Goal: Task Accomplishment & Management: Complete application form

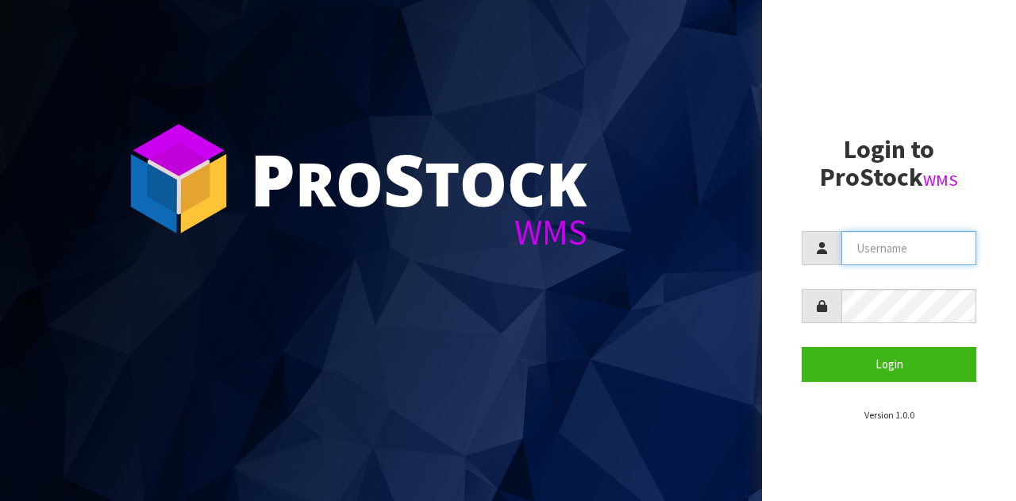
click at [934, 257] on input "text" at bounding box center [909, 248] width 135 height 34
type input "GATOR"
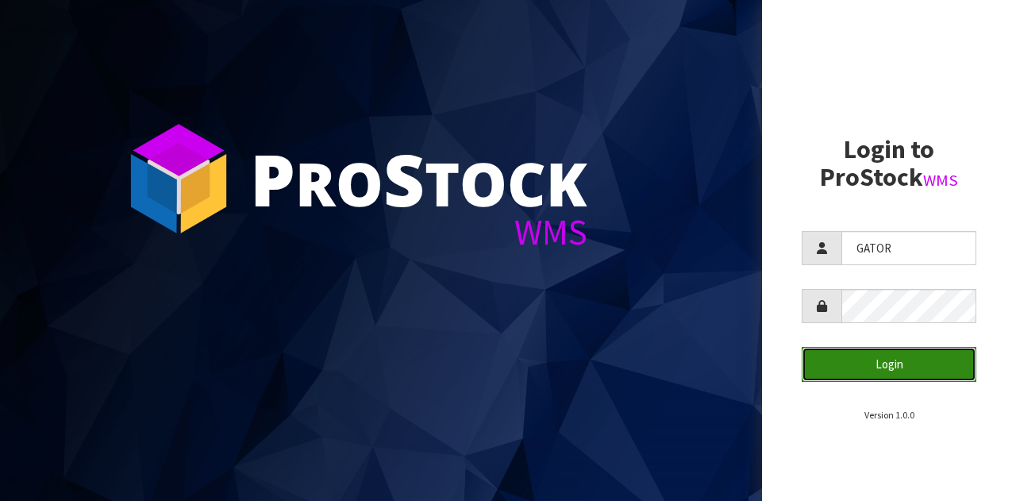
click at [886, 372] on button "Login" at bounding box center [889, 364] width 175 height 34
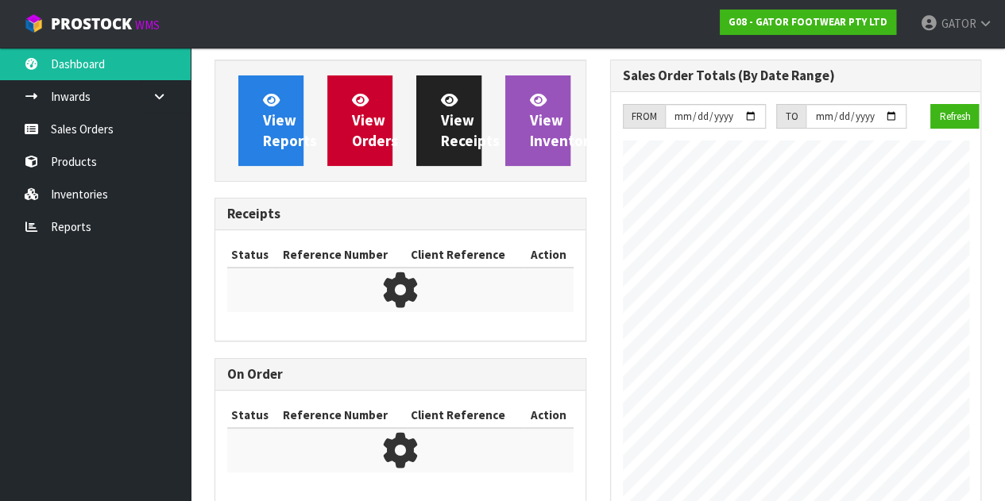
scroll to position [808, 395]
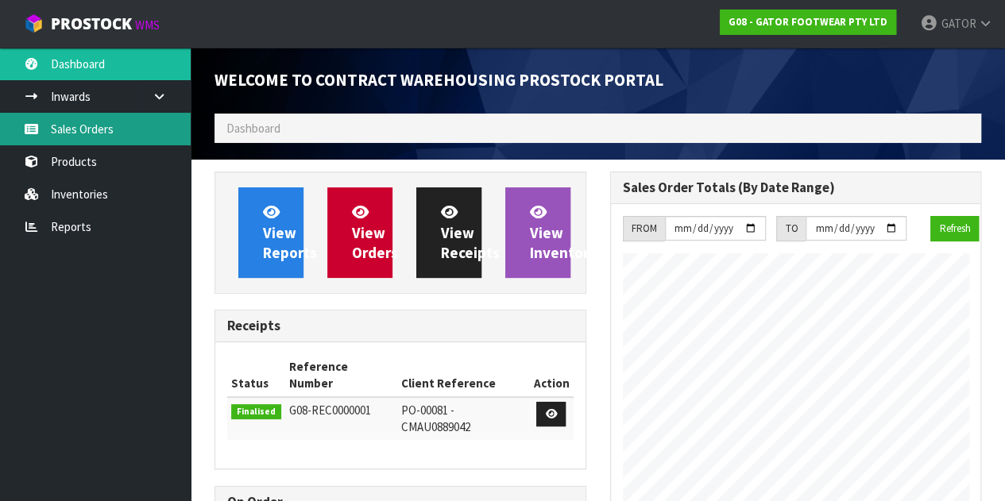
click at [110, 115] on link "Sales Orders" at bounding box center [95, 129] width 191 height 33
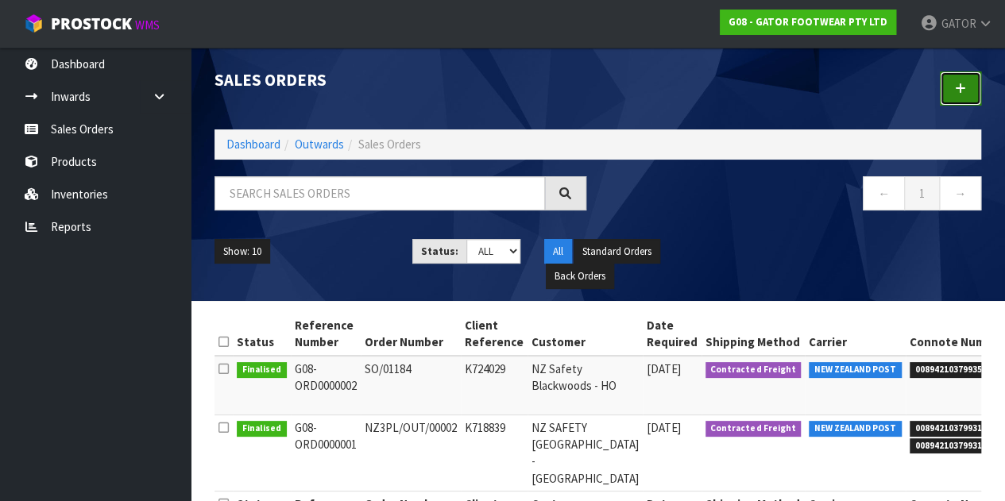
click at [957, 91] on icon at bounding box center [960, 89] width 11 height 12
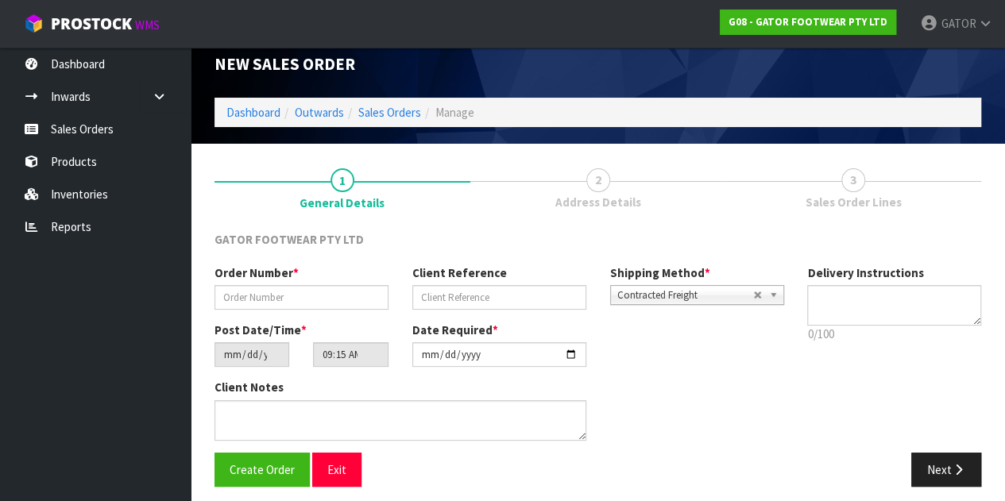
scroll to position [24, 0]
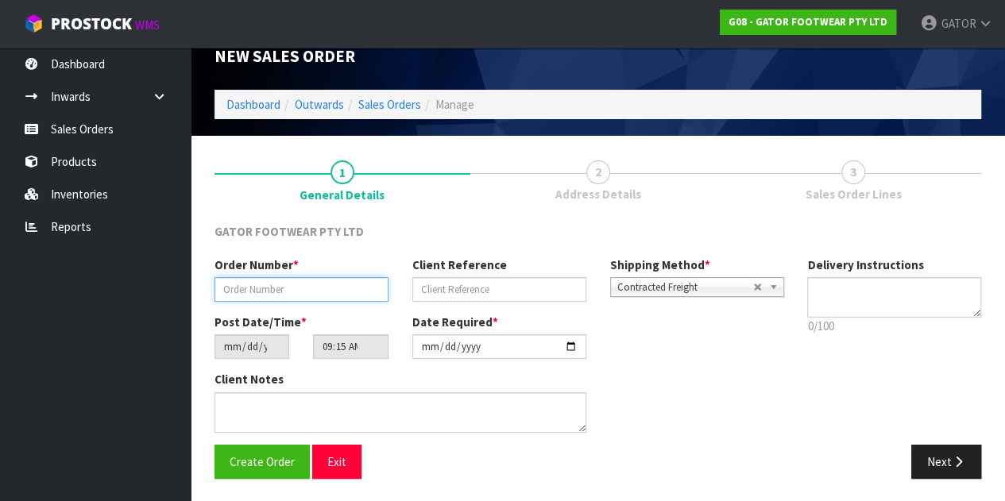
click at [317, 293] on input "text" at bounding box center [301, 289] width 174 height 25
paste input "SO/01197"
type input "SO/01197"
click at [478, 276] on div "Client Reference" at bounding box center [499, 278] width 198 height 45
click at [478, 285] on input "text" at bounding box center [499, 289] width 174 height 25
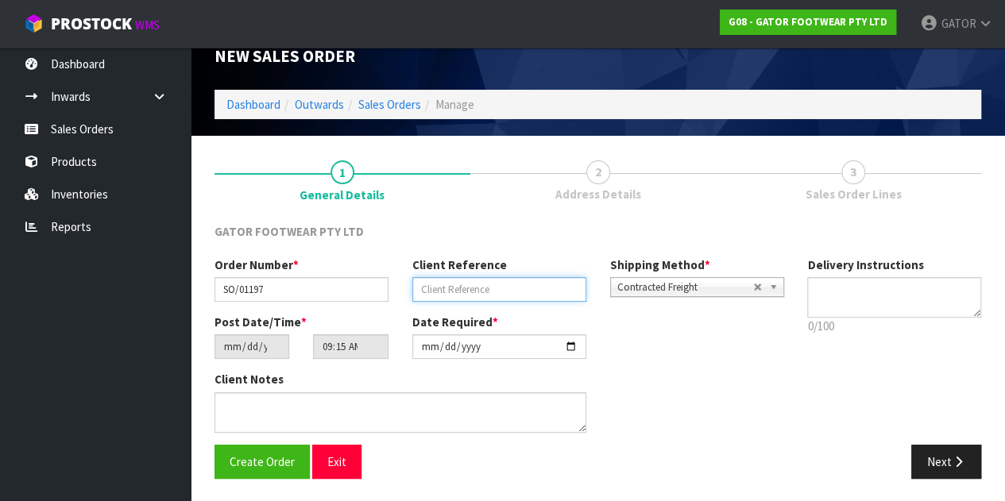
paste input "ZPO00305"
type input "ZPO00305"
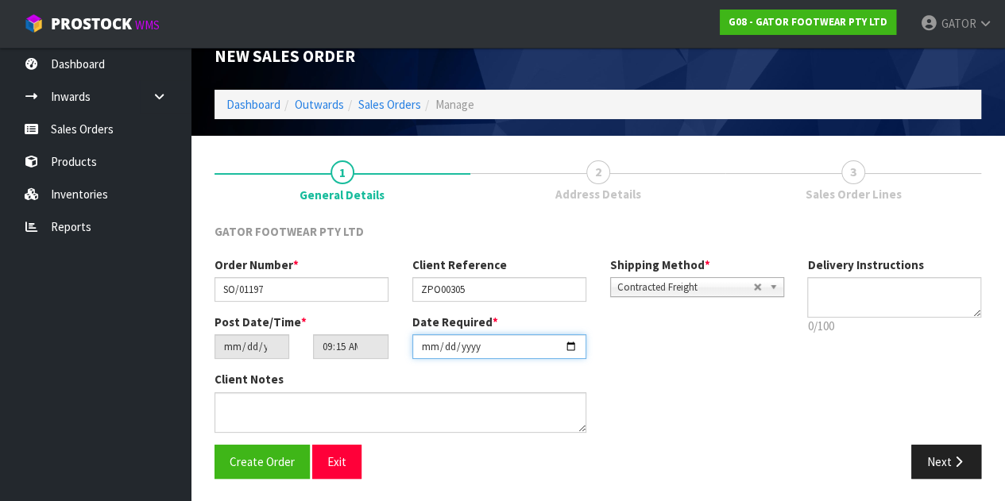
click at [435, 351] on input "[DATE]" at bounding box center [499, 346] width 174 height 25
click at [473, 353] on input "[DATE]" at bounding box center [499, 346] width 174 height 25
click at [579, 344] on input "[DATE]" at bounding box center [499, 346] width 174 height 25
click at [572, 349] on input "[DATE]" at bounding box center [499, 346] width 174 height 25
type input "[DATE]"
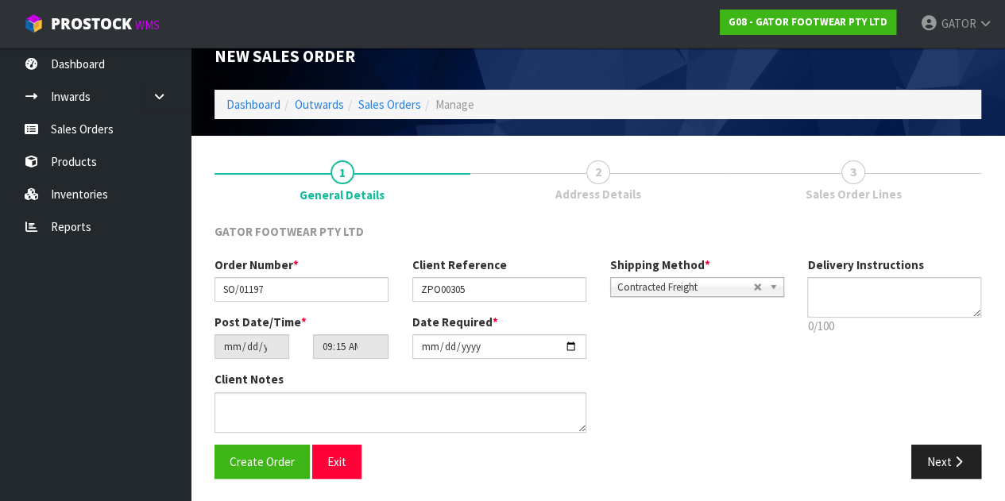
click at [627, 349] on div "Post Date/Time * [DATE] 09:15:00.000 Date Required * [DATE]" at bounding box center [498, 342] width 592 height 57
click at [267, 452] on button "Create Order" at bounding box center [261, 462] width 95 height 34
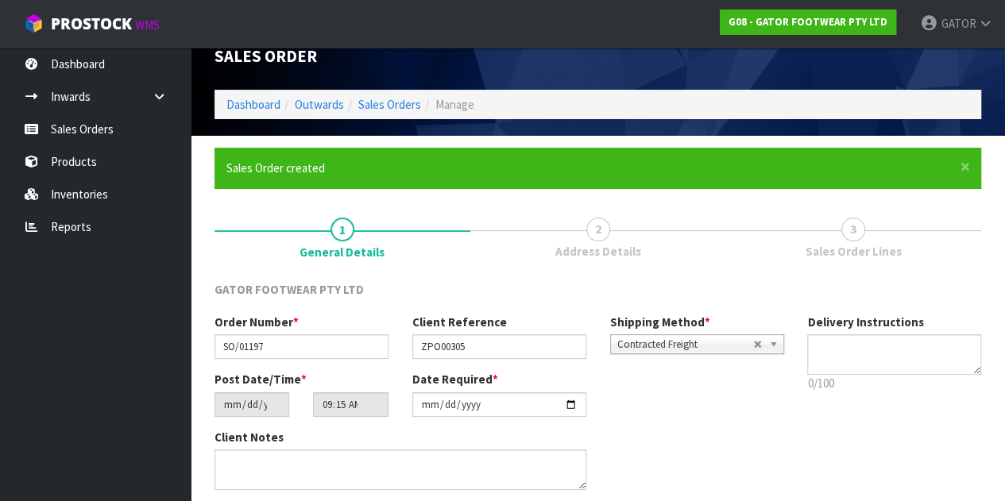
scroll to position [0, 0]
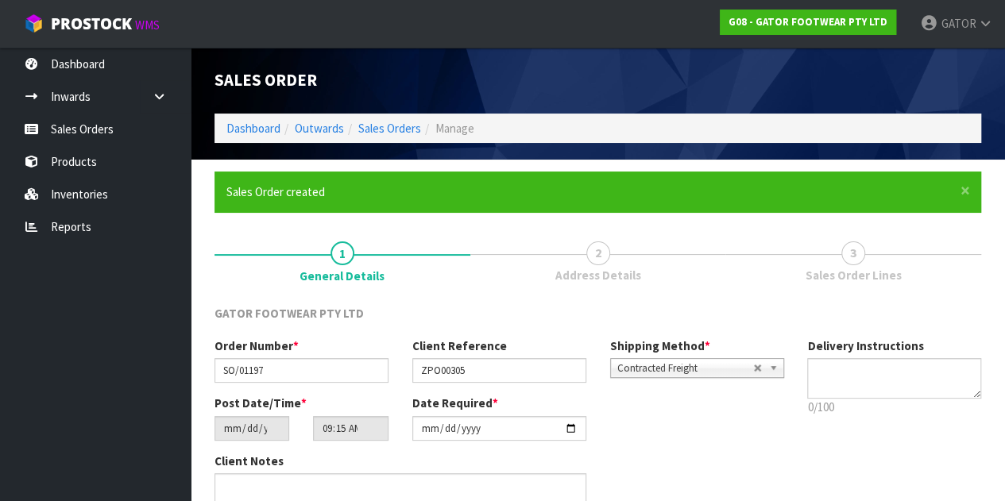
type input "13:15:00.000"
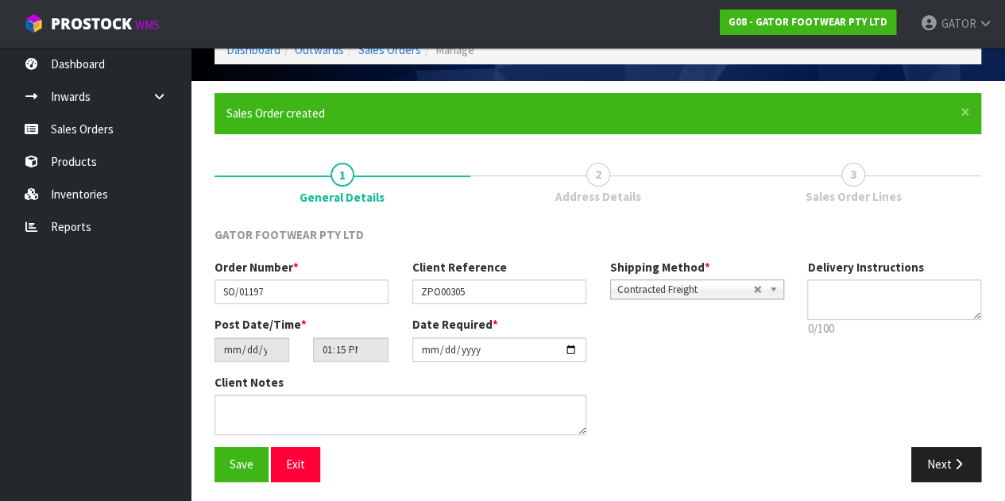
scroll to position [82, 0]
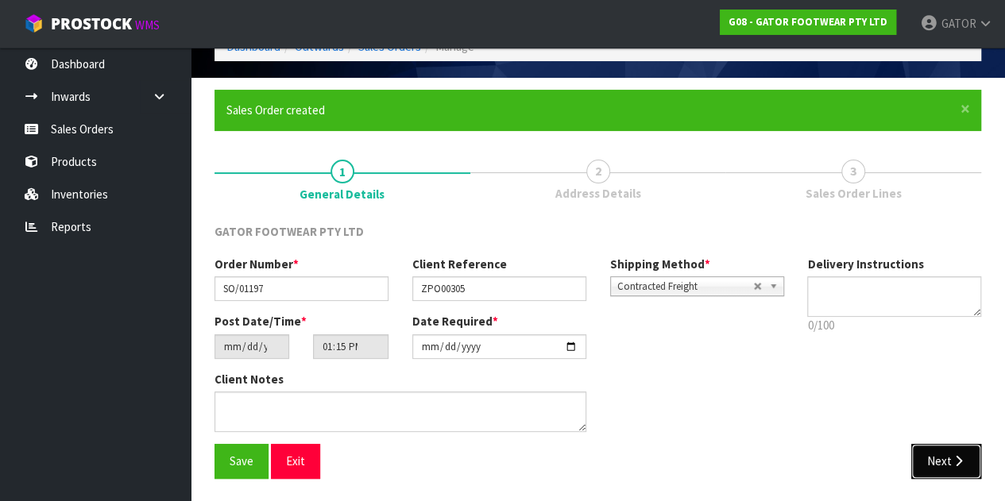
click at [931, 473] on button "Next" at bounding box center [946, 461] width 70 height 34
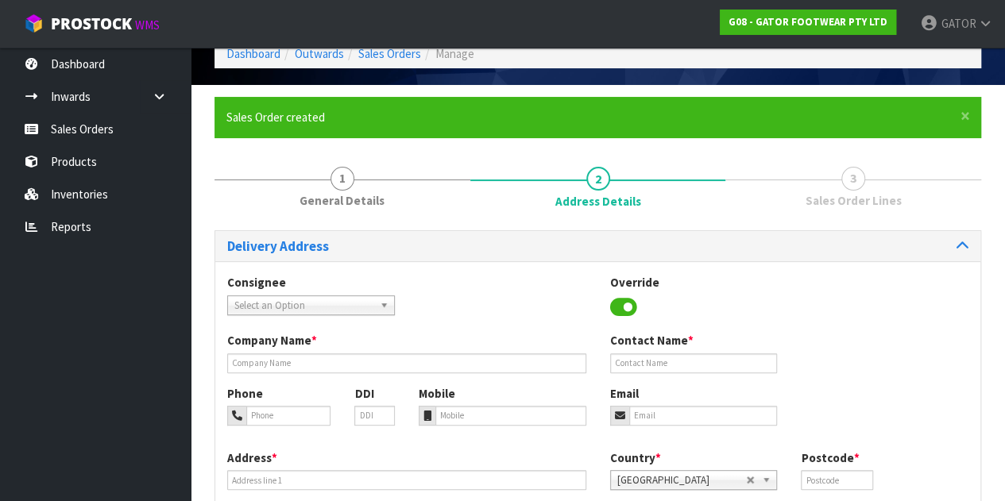
scroll to position [159, 0]
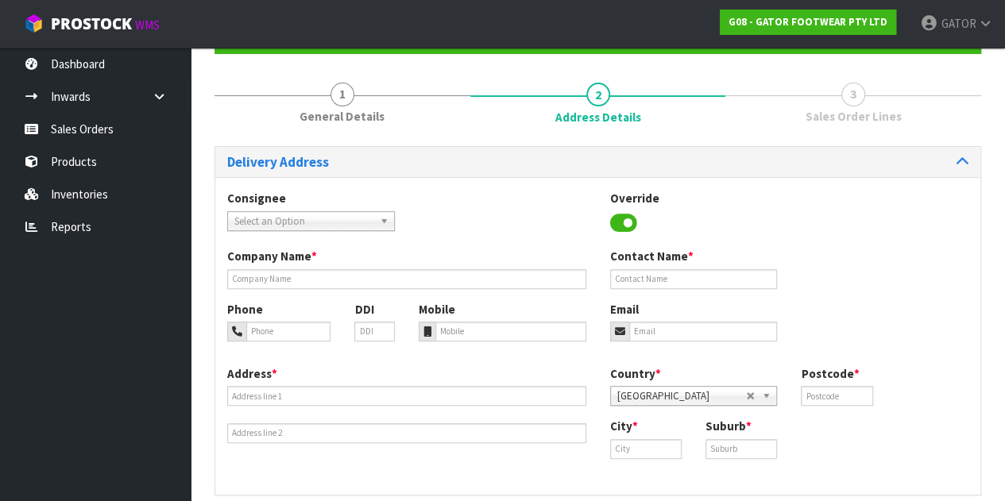
click at [322, 201] on div "Consignee 000001.BAY MECHANICS - BAY MECHANICS 000001A - BRAKE & TRANSMISSION N…" at bounding box center [310, 210] width 191 height 40
click at [318, 219] on span "Select an Option" at bounding box center [303, 221] width 139 height 19
type input "totally wo"
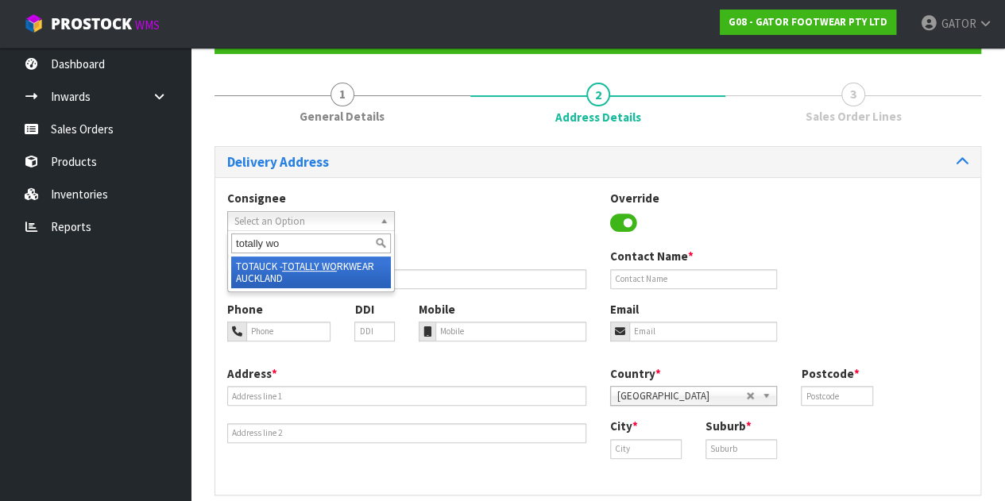
click at [364, 274] on li "TOTAUCK - TOTALLY WO RKWEAR AUCKLAND" at bounding box center [311, 272] width 160 height 32
type input "TOTALLY WORKWEAR [GEOGRAPHIC_DATA]"
type input "SHOP [STREET_ADDRESS][PERSON_NAME]"
type input "0632"
type input "[GEOGRAPHIC_DATA]"
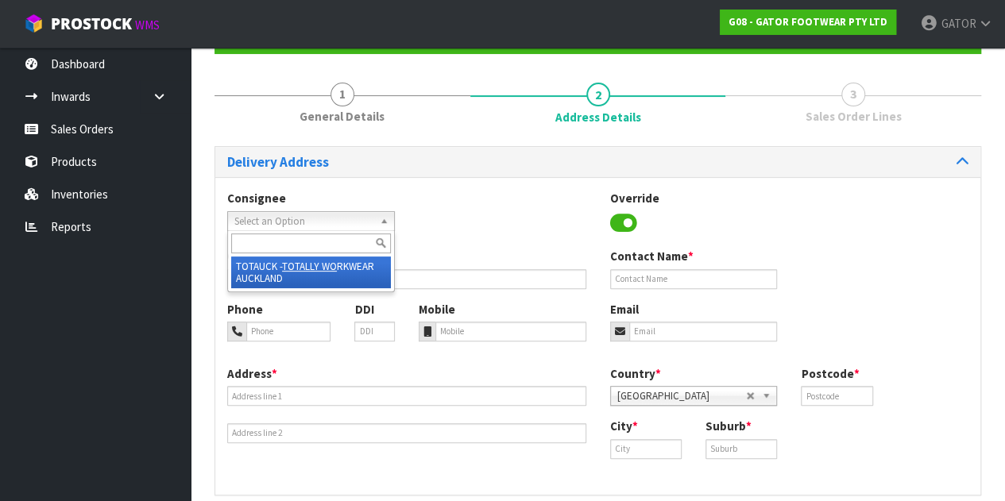
type input "[GEOGRAPHIC_DATA]"
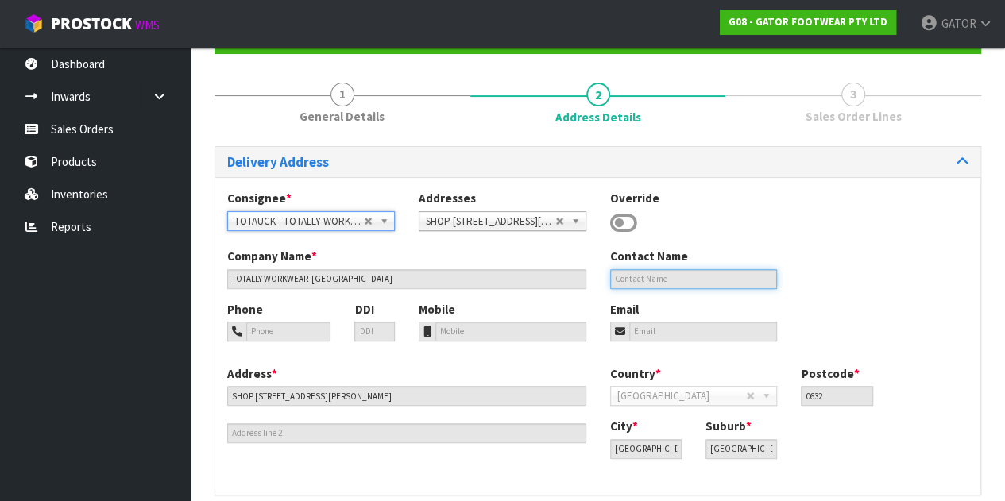
click at [618, 274] on input "text" at bounding box center [694, 279] width 168 height 20
click at [619, 274] on input "text" at bounding box center [694, 279] width 168 height 20
click at [640, 280] on input "text" at bounding box center [694, 279] width 168 height 20
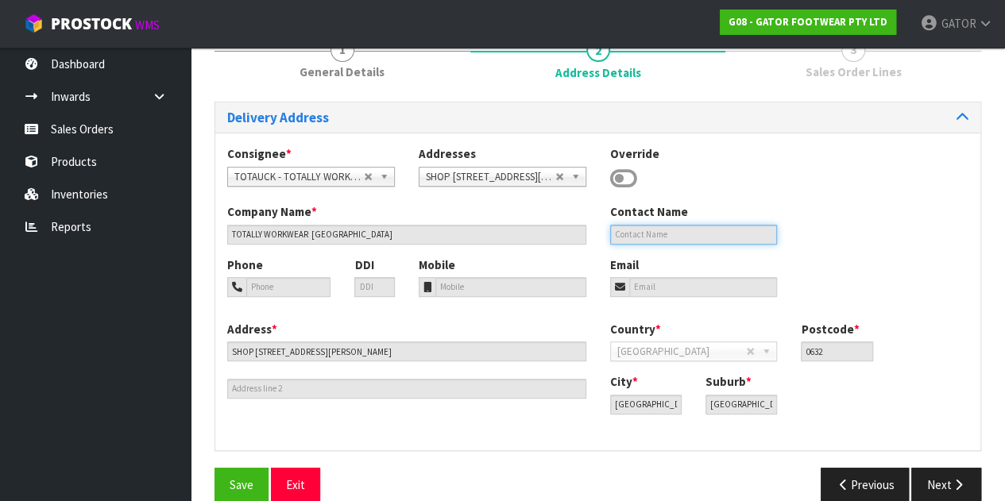
scroll to position [226, 0]
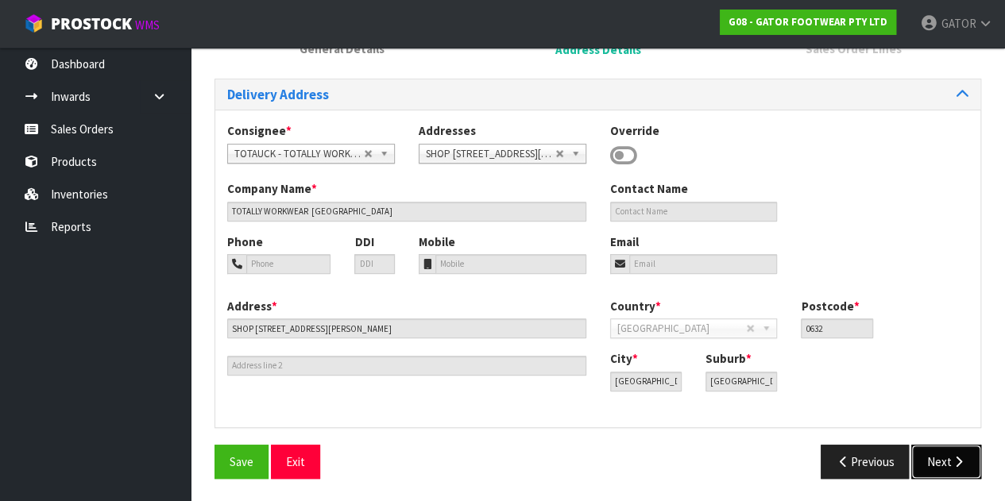
click at [946, 453] on button "Next" at bounding box center [946, 462] width 70 height 34
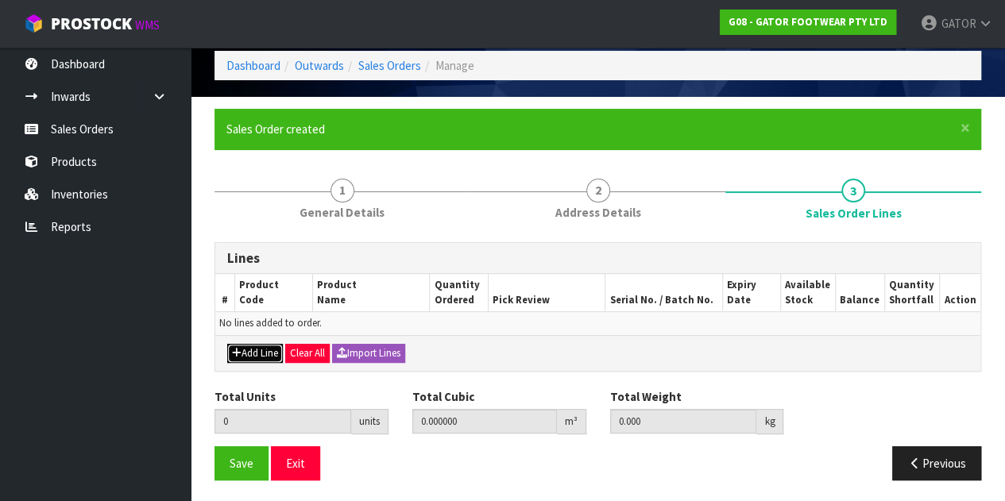
click at [265, 348] on button "Add Line" at bounding box center [255, 353] width 56 height 19
type input "0"
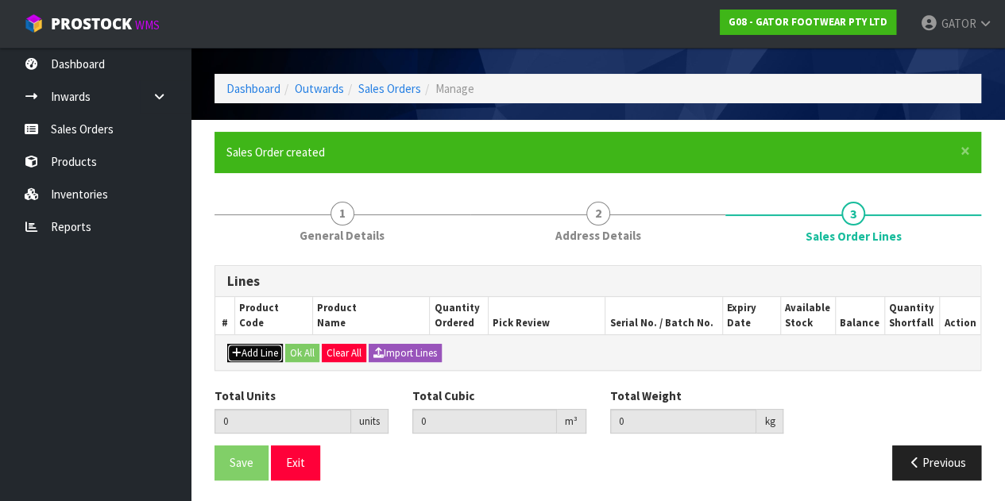
scroll to position [63, 0]
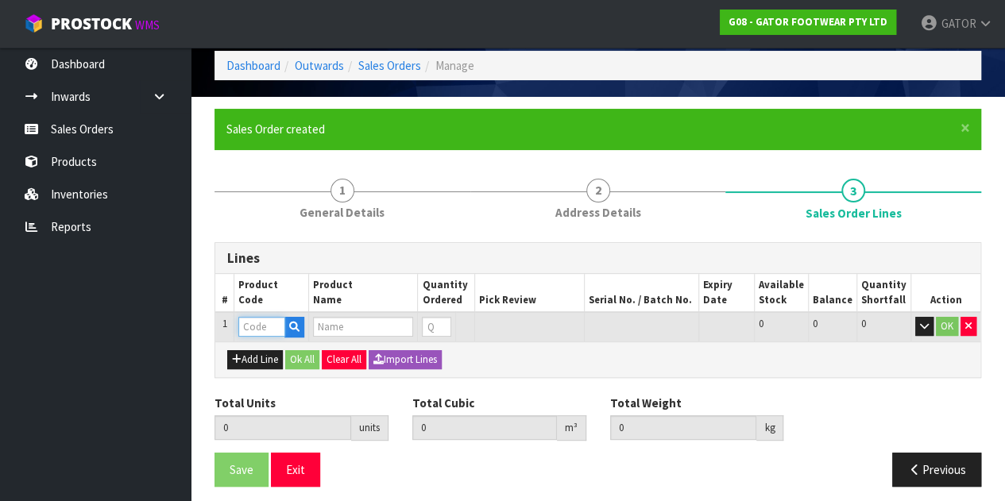
click at [273, 328] on input "text" at bounding box center [261, 327] width 46 height 20
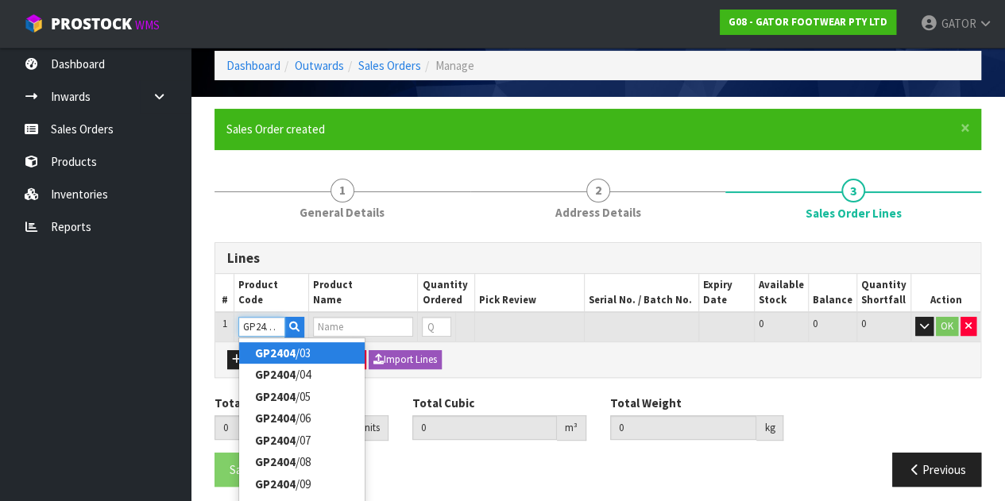
scroll to position [0, 0]
type input "GP2404/10"
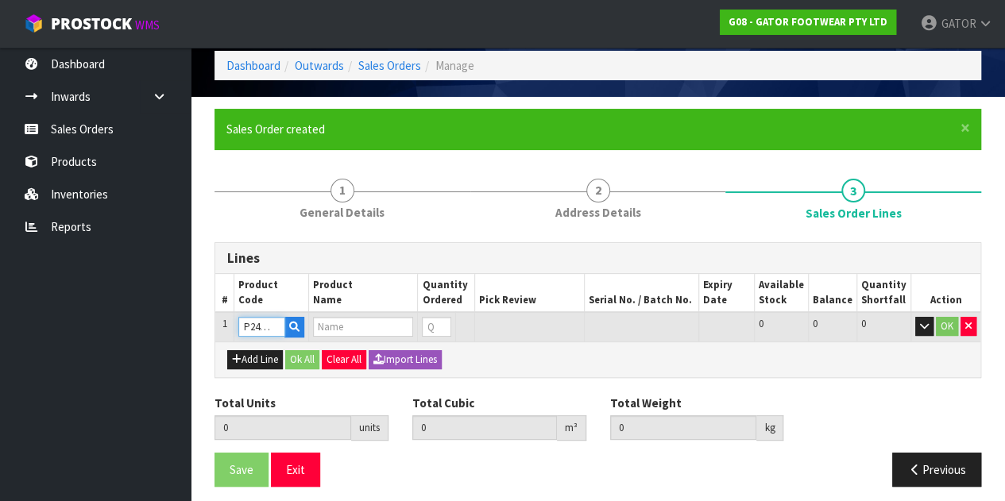
type input "0.000000"
type input "0.000"
type input "GATOR POLAR SAFETY BOOT SIZE: 10 ([GEOGRAPHIC_DATA]/AU)/44"
type input "0"
type input "GP2404/10"
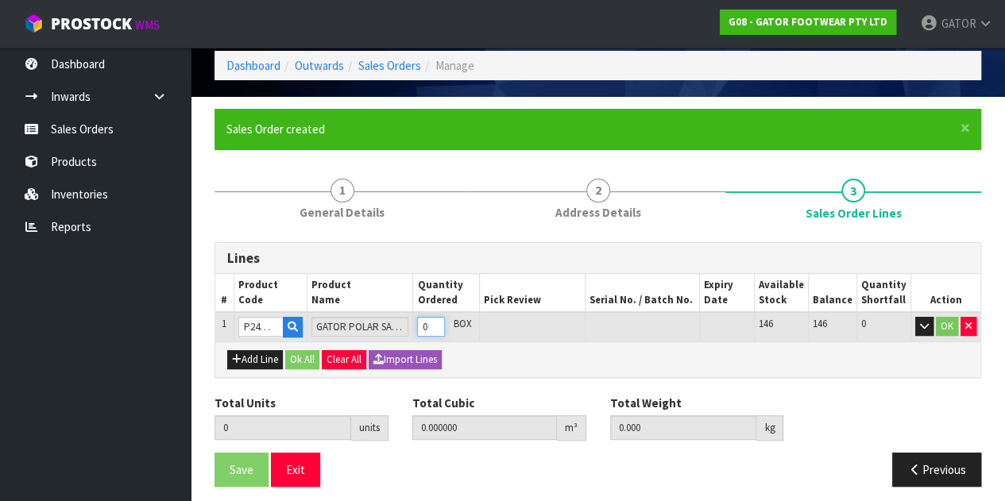
click at [432, 330] on input "0" at bounding box center [431, 327] width 28 height 20
click at [442, 326] on input "0" at bounding box center [431, 327] width 28 height 20
type input "1"
type input "0.018759"
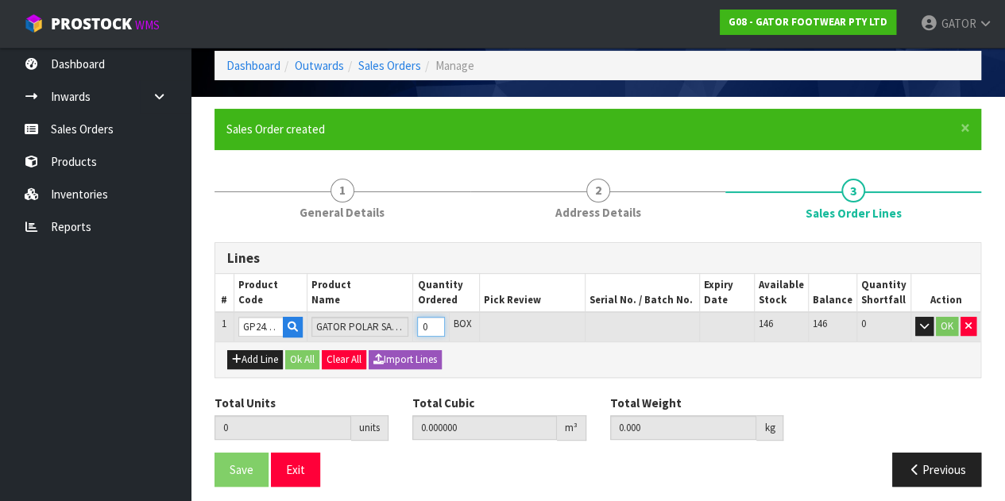
type input "2.25"
type input "1"
click at [443, 323] on input "1" at bounding box center [431, 327] width 28 height 20
click at [299, 357] on button "Ok All" at bounding box center [302, 359] width 34 height 19
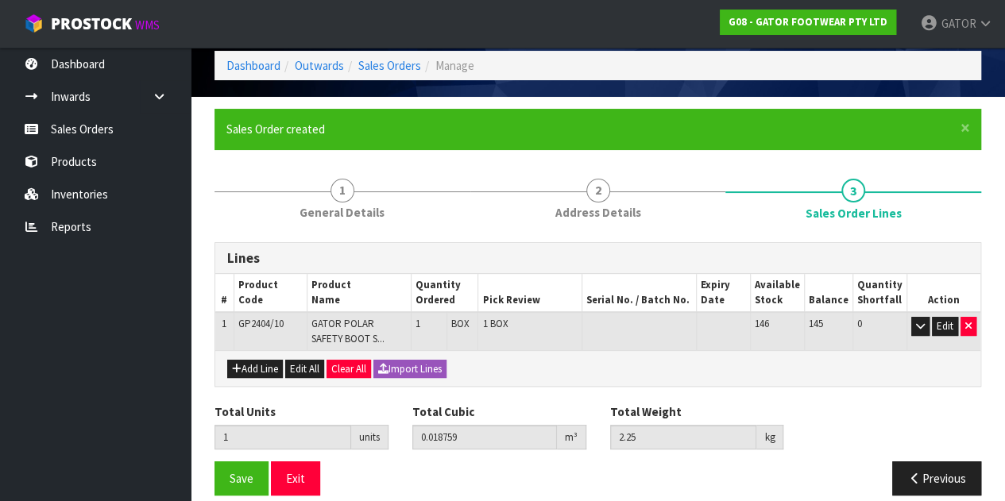
scroll to position [79, 0]
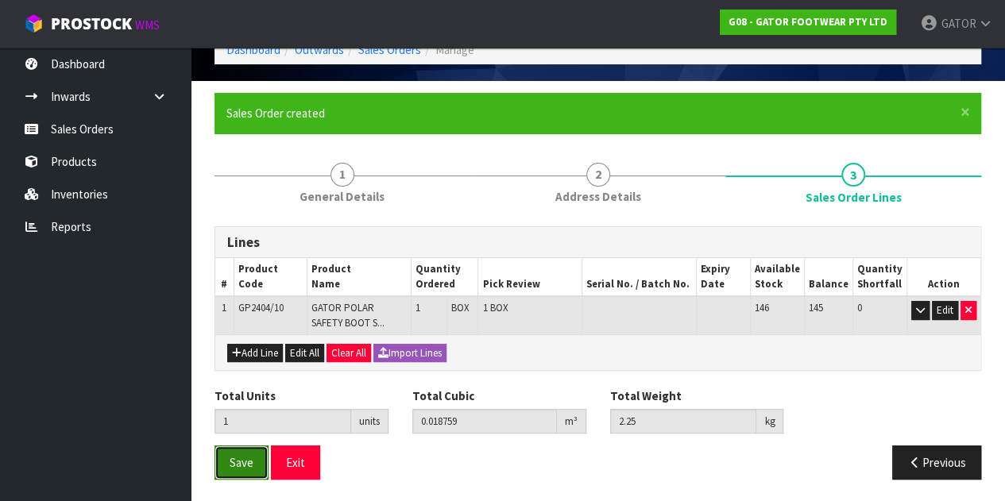
click at [233, 457] on span "Save" at bounding box center [241, 462] width 24 height 15
click at [227, 466] on button "Save" at bounding box center [241, 462] width 54 height 34
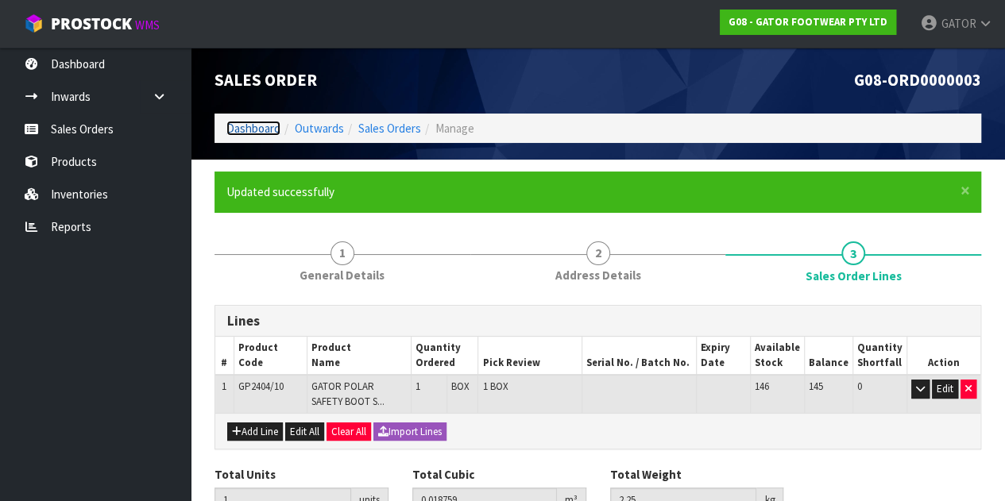
click at [245, 130] on link "Dashboard" at bounding box center [253, 128] width 54 height 15
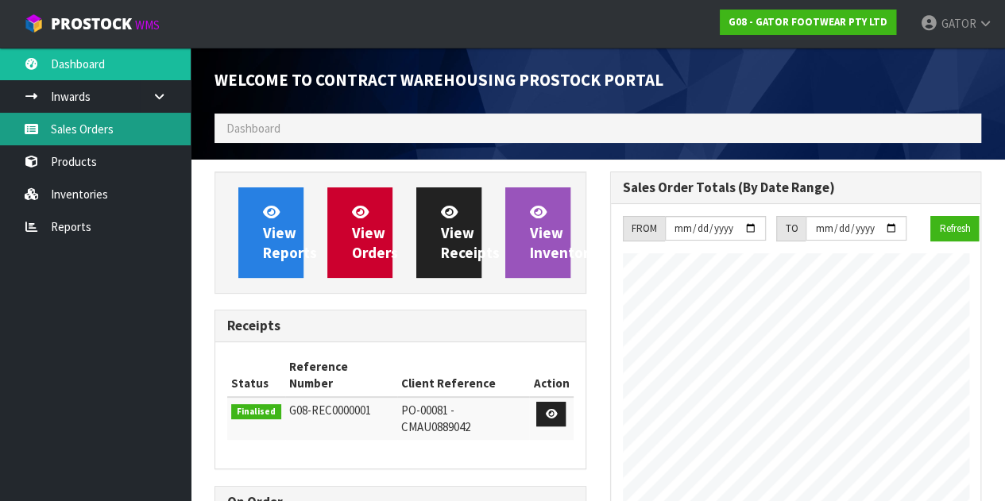
click at [75, 121] on link "Sales Orders" at bounding box center [95, 129] width 191 height 33
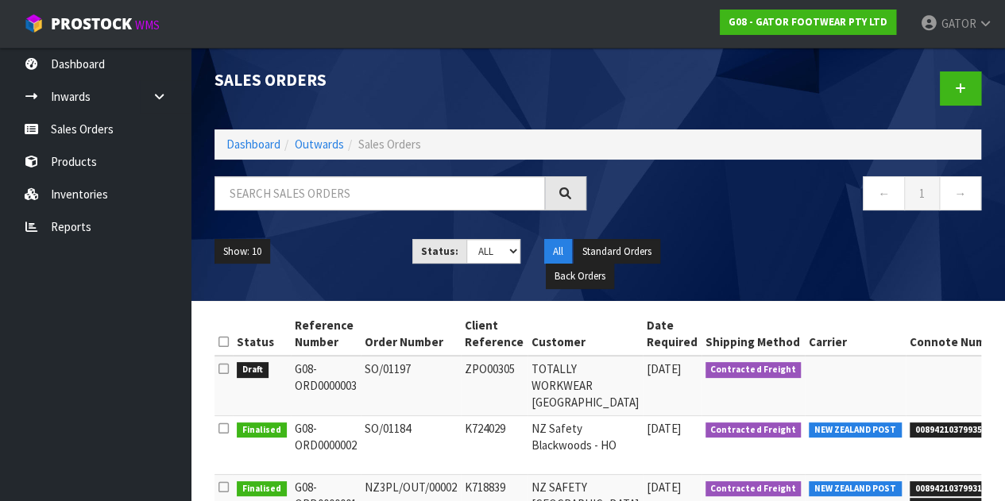
click at [322, 376] on td "G08-ORD 0000003" at bounding box center [326, 386] width 70 height 60
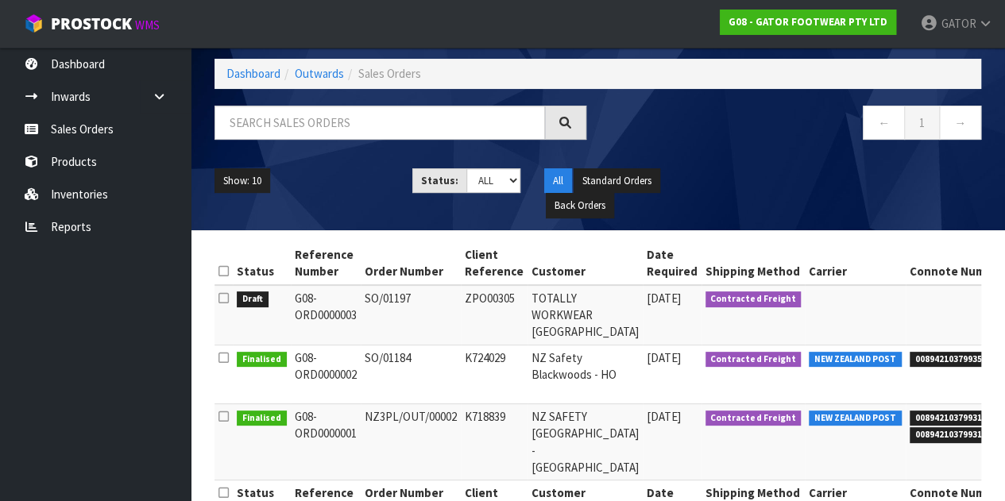
scroll to position [34, 0]
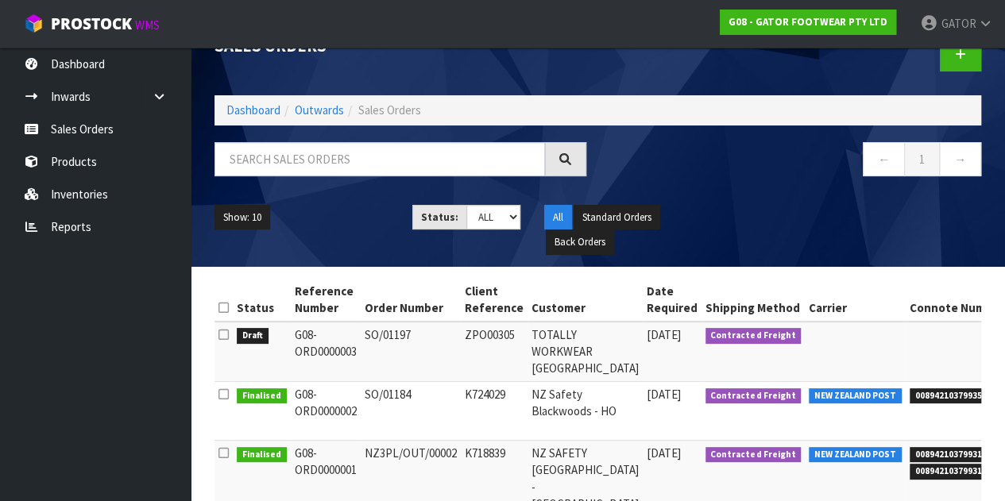
click at [218, 329] on td at bounding box center [223, 352] width 18 height 60
click at [221, 333] on icon at bounding box center [223, 335] width 10 height 12
click at [0, 0] on input "checkbox" at bounding box center [0, 0] width 0 height 0
click at [221, 333] on icon at bounding box center [223, 335] width 10 height 12
click at [0, 0] on input "checkbox" at bounding box center [0, 0] width 0 height 0
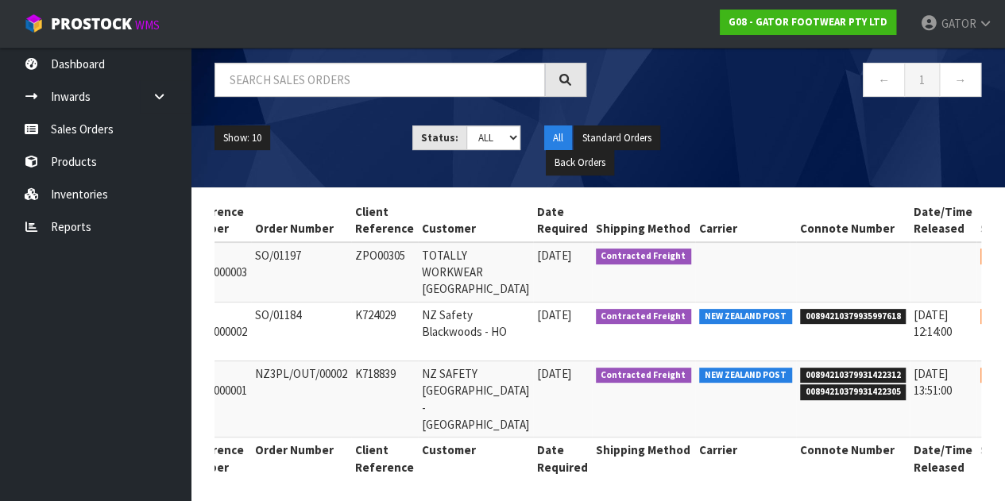
scroll to position [0, 151]
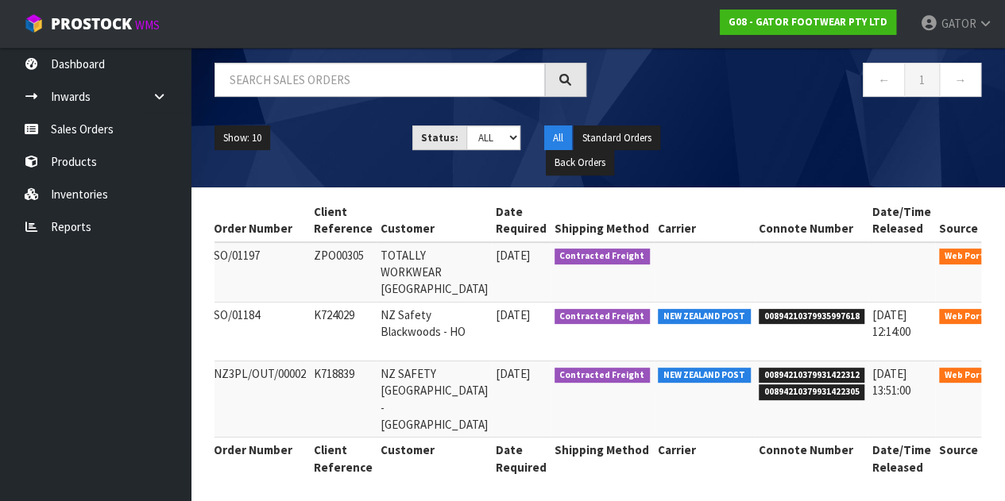
click at [1016, 254] on icon at bounding box center [1023, 259] width 12 height 10
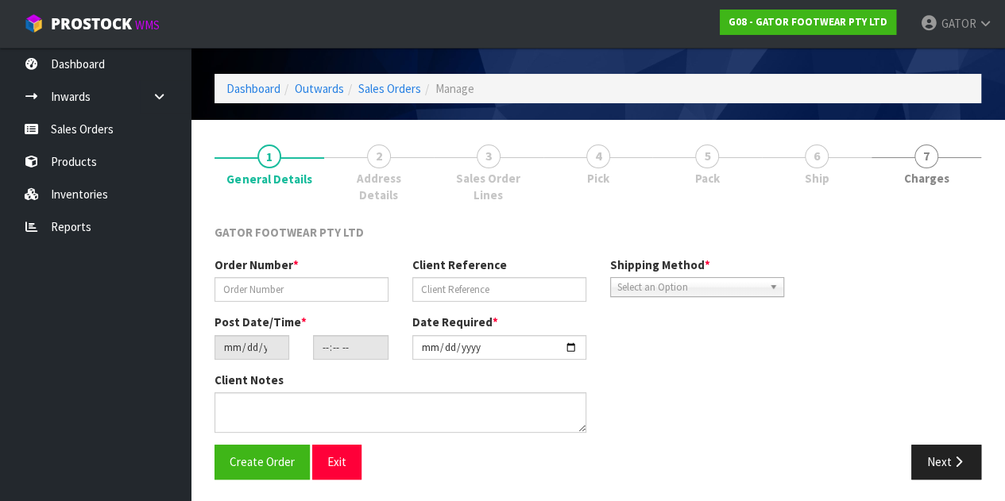
type input "SO/01197"
type input "ZPO00305"
type input "[DATE]"
type input "21:15:00.000"
type input "[DATE]"
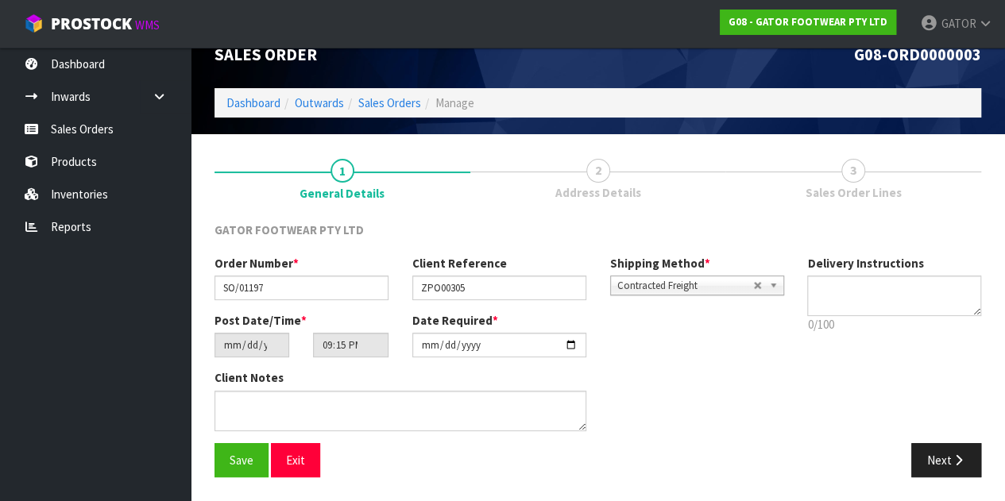
scroll to position [24, 0]
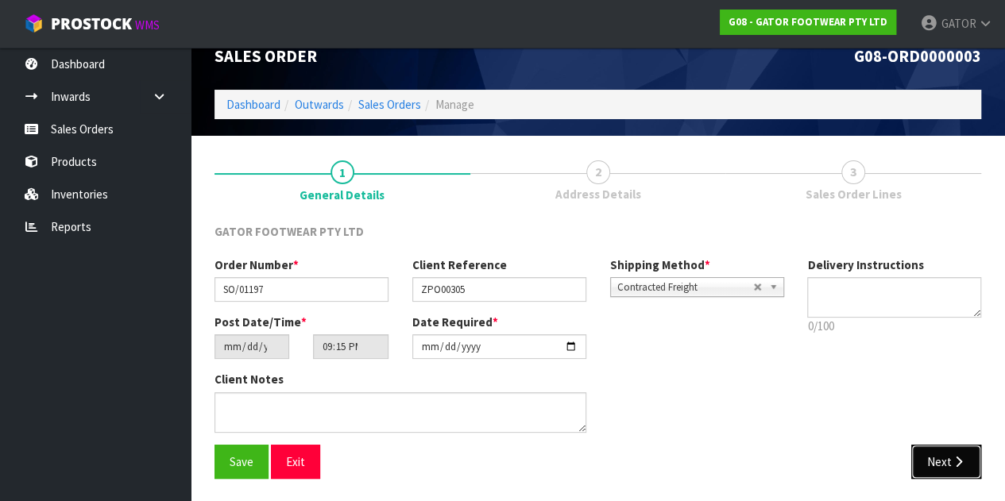
click at [948, 464] on button "Next" at bounding box center [946, 462] width 70 height 34
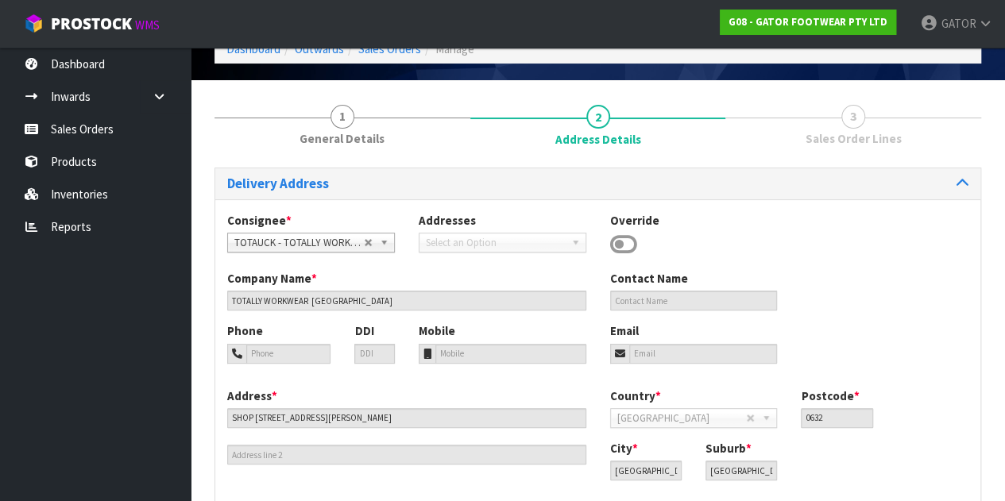
scroll to position [159, 0]
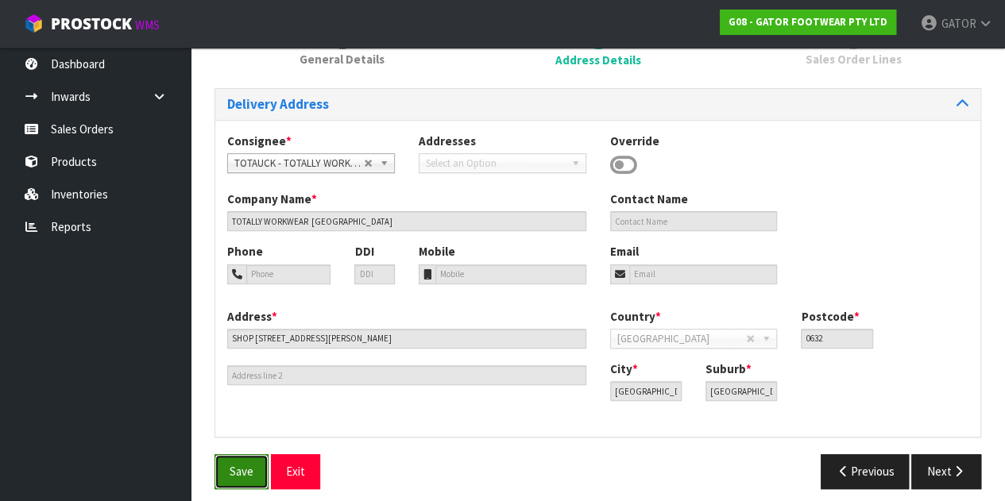
click at [232, 472] on span "Save" at bounding box center [241, 471] width 24 height 15
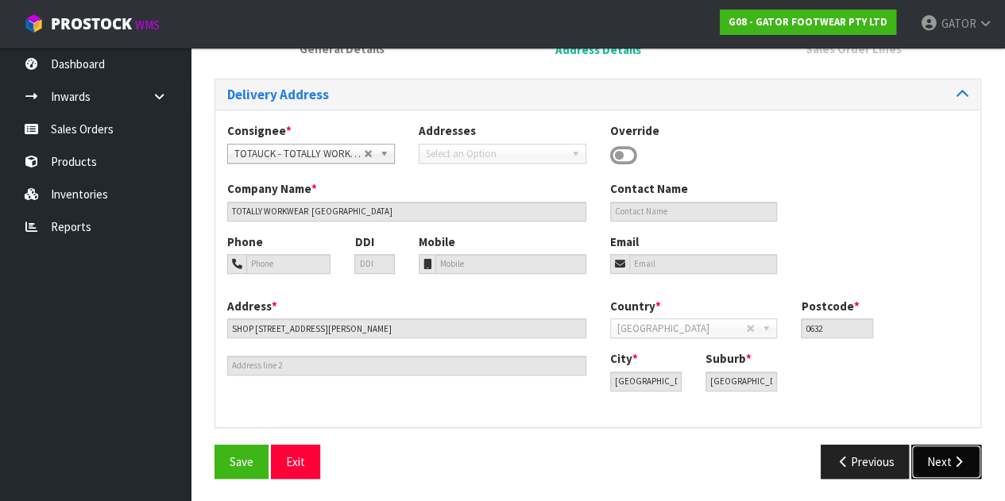
click at [942, 450] on button "Next" at bounding box center [946, 462] width 70 height 34
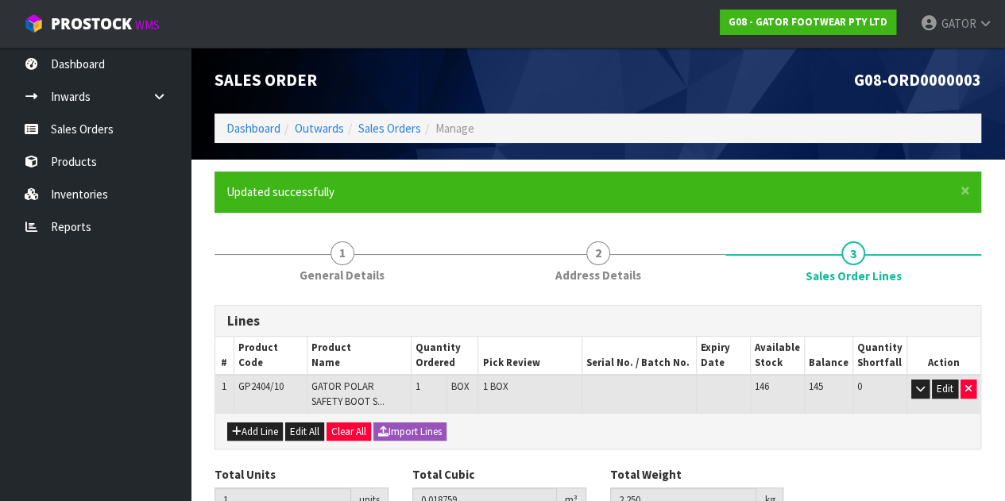
scroll to position [79, 0]
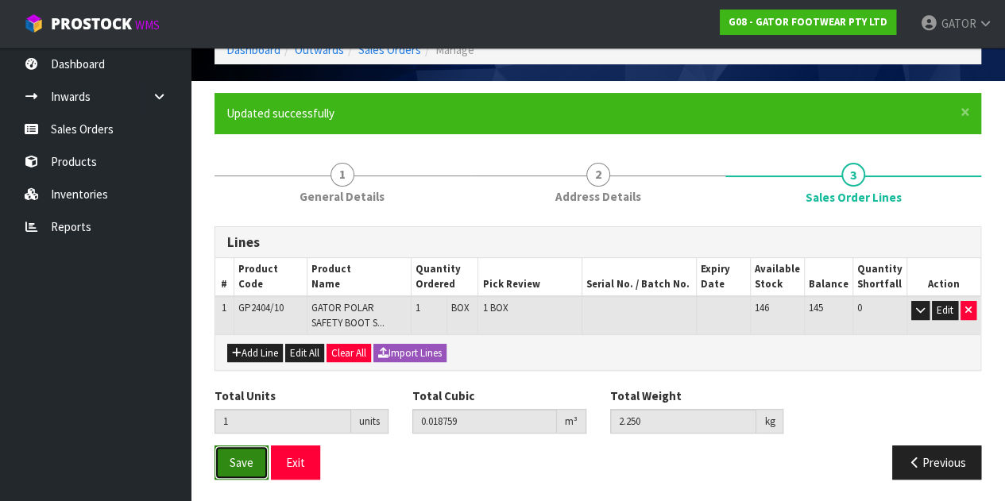
click at [240, 455] on span "Save" at bounding box center [241, 462] width 24 height 15
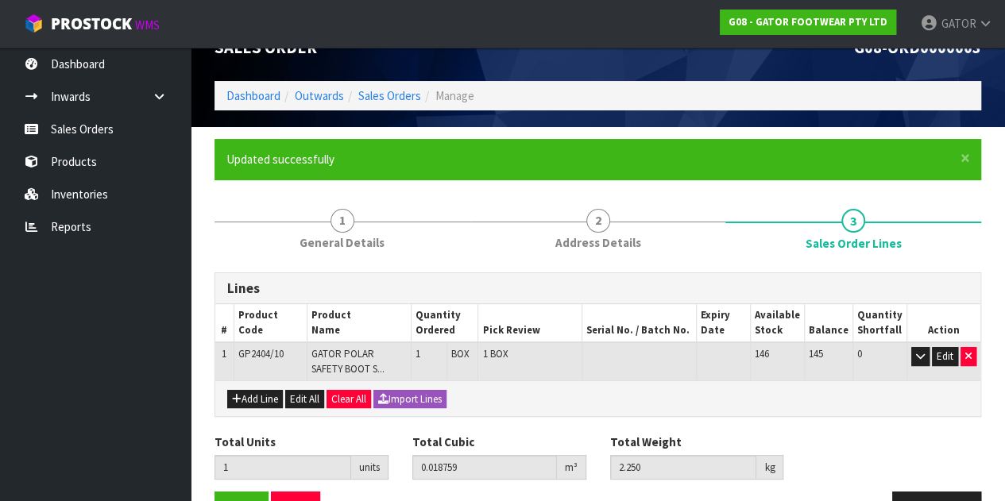
scroll to position [0, 0]
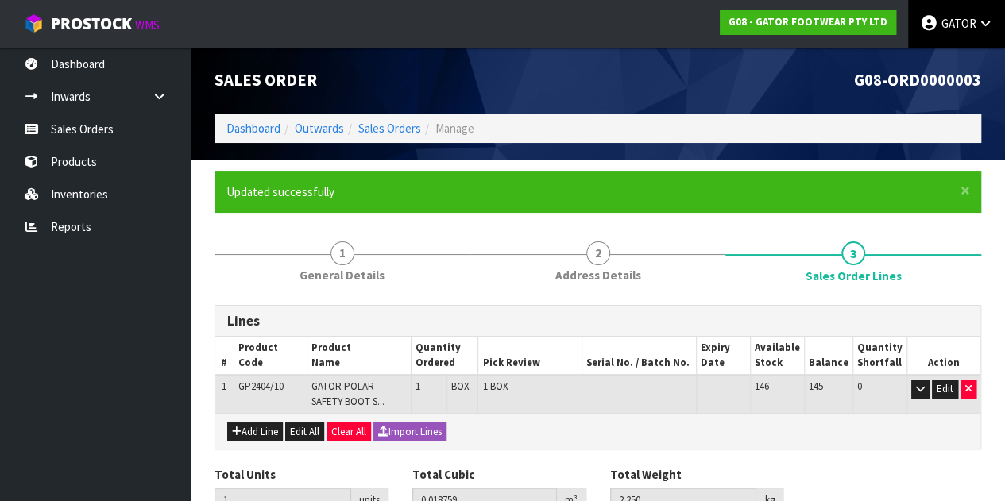
click at [957, 38] on link "GATOR" at bounding box center [956, 24] width 97 height 48
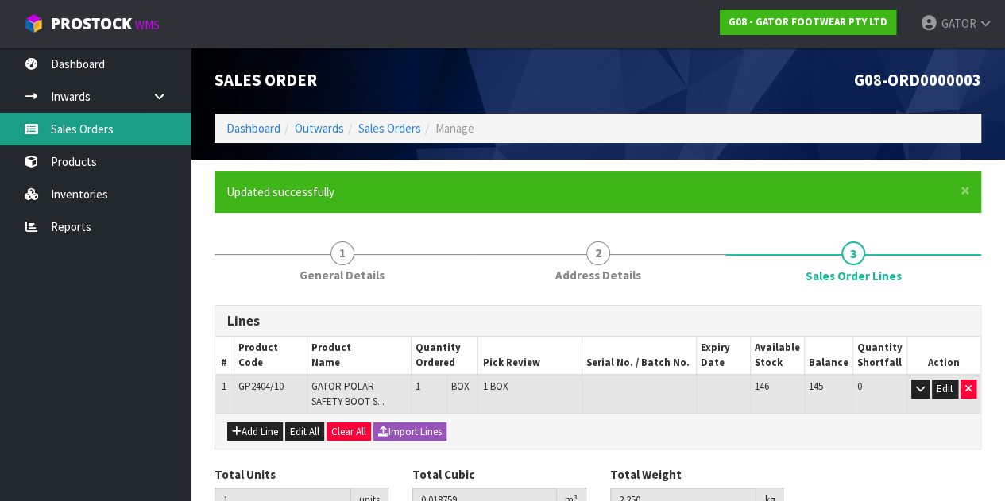
click at [108, 130] on link "Sales Orders" at bounding box center [95, 129] width 191 height 33
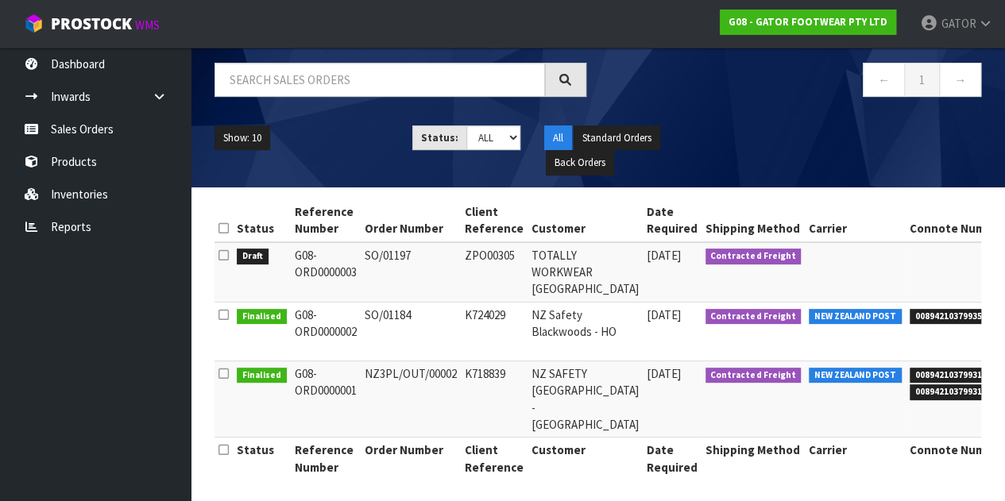
click at [224, 255] on icon at bounding box center [223, 255] width 10 height 12
click at [0, 0] on input "checkbox" at bounding box center [0, 0] width 0 height 0
click at [511, 139] on select "Draft Pending Allocated Pending Pick Goods Picked Goods Packed Pending Charges …" at bounding box center [493, 137] width 54 height 25
click at [728, 136] on div "All Standard Orders Back Orders" at bounding box center [631, 150] width 198 height 50
click at [220, 249] on icon at bounding box center [223, 255] width 10 height 12
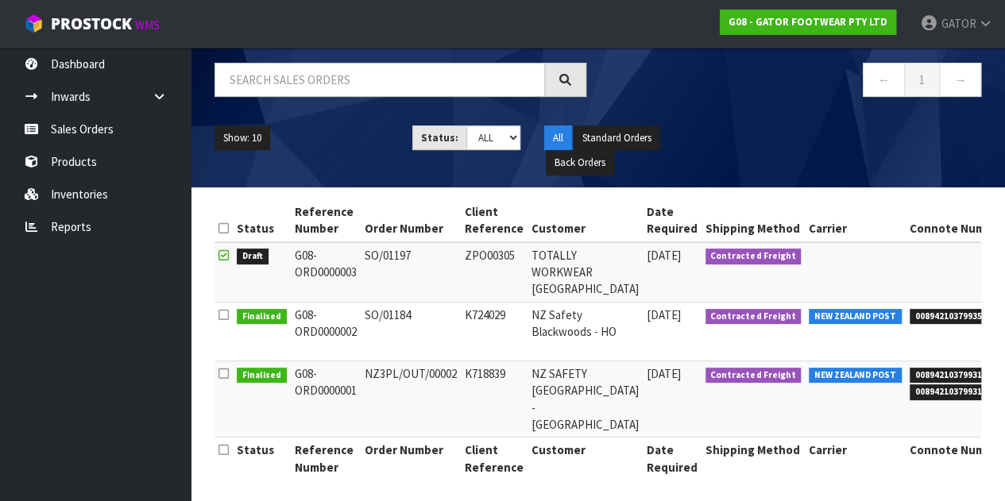
click at [0, 0] on input "checkbox" at bounding box center [0, 0] width 0 height 0
click at [220, 249] on icon at bounding box center [223, 255] width 10 height 12
click at [0, 0] on input "checkbox" at bounding box center [0, 0] width 0 height 0
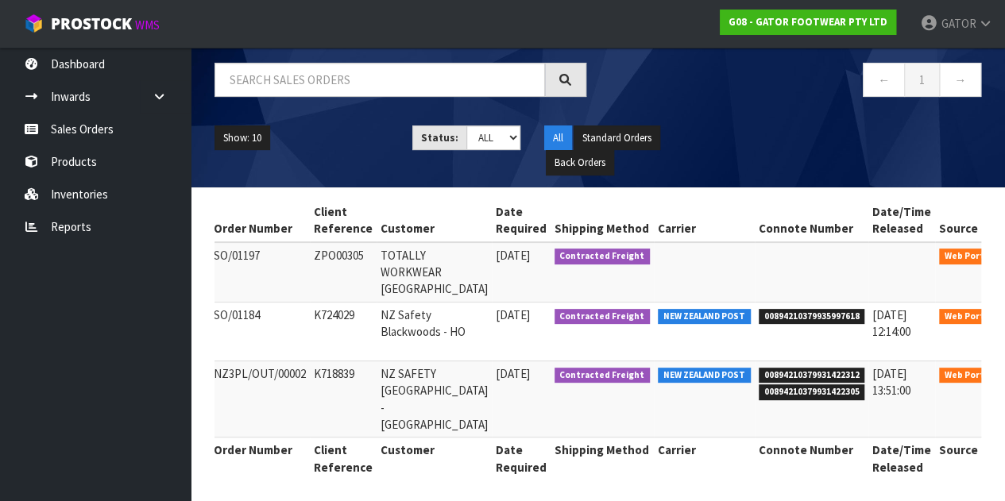
click at [1016, 257] on icon at bounding box center [1023, 259] width 12 height 10
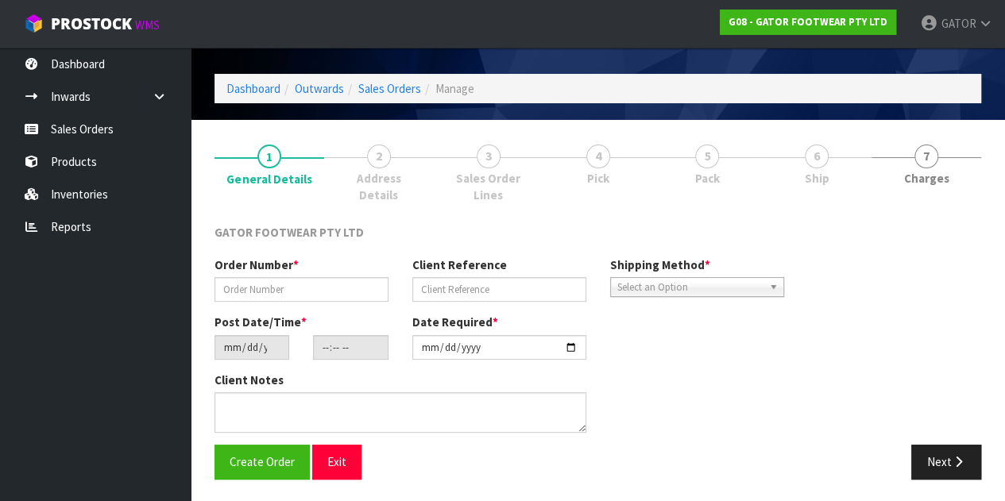
type input "SO/01197"
type input "ZPO00305"
type input "[DATE]"
type input "05:15:00.000"
type input "[DATE]"
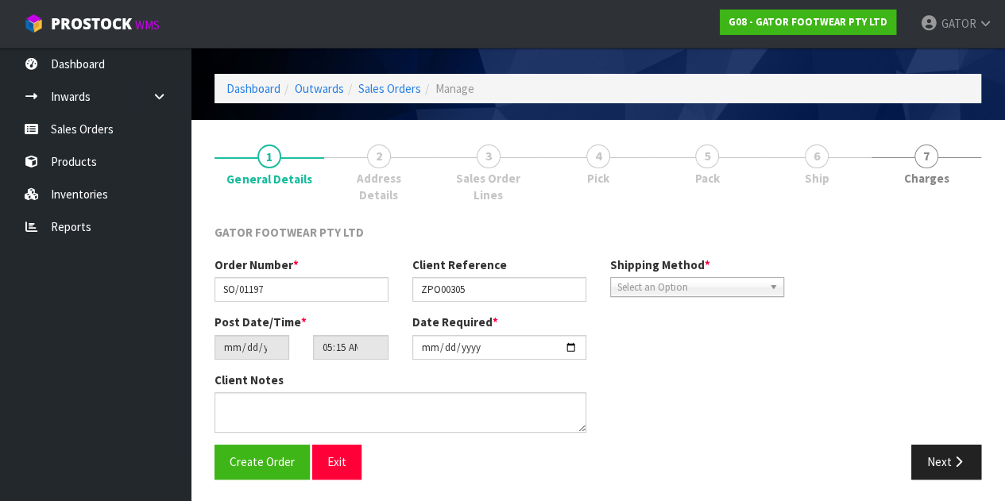
scroll to position [24, 0]
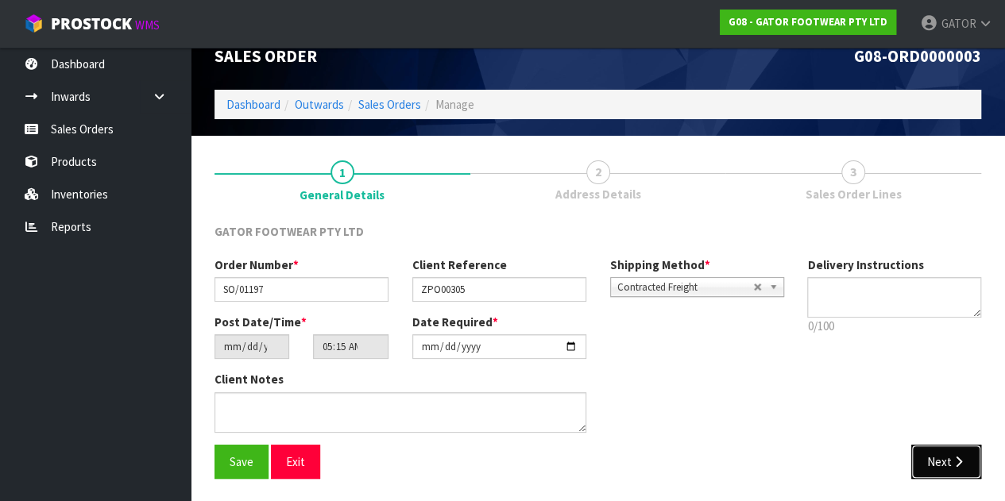
click at [947, 458] on button "Next" at bounding box center [946, 462] width 70 height 34
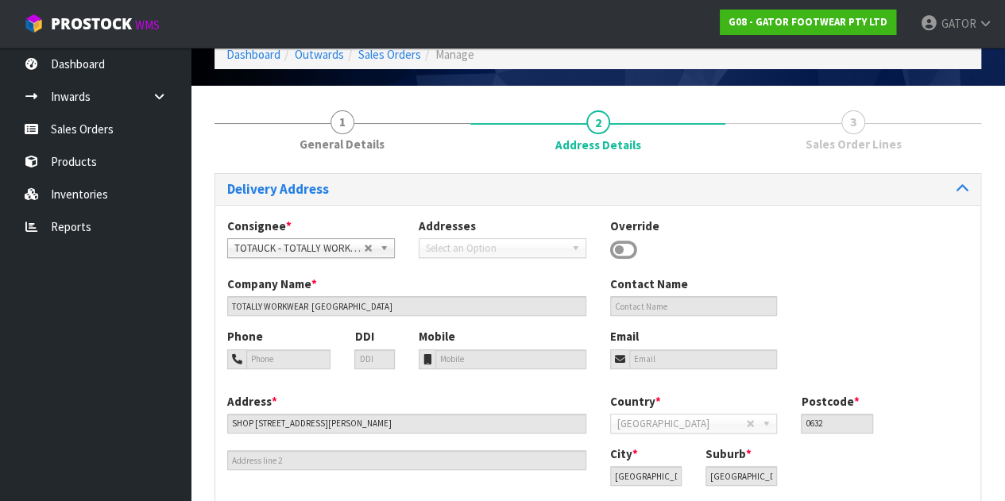
scroll to position [159, 0]
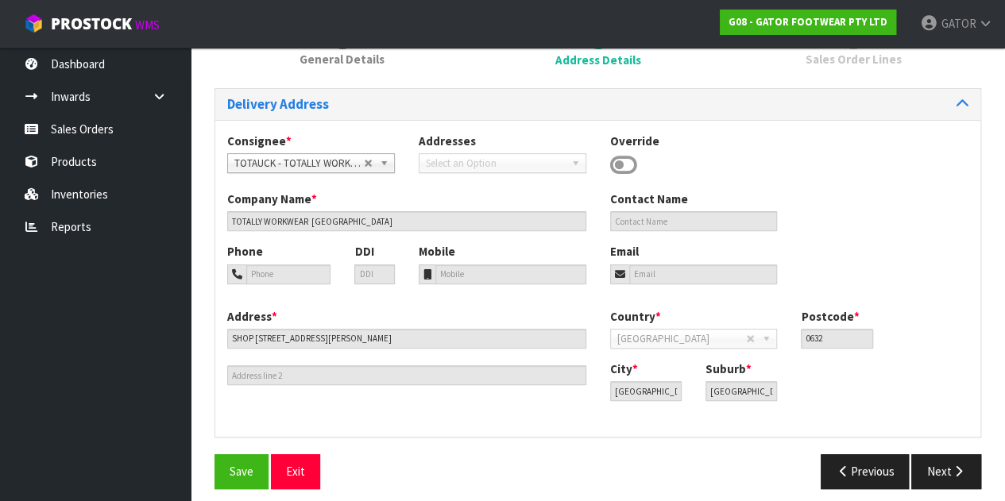
click at [653, 344] on span "[GEOGRAPHIC_DATA]" at bounding box center [681, 339] width 129 height 19
click at [942, 473] on button "Next" at bounding box center [946, 471] width 70 height 34
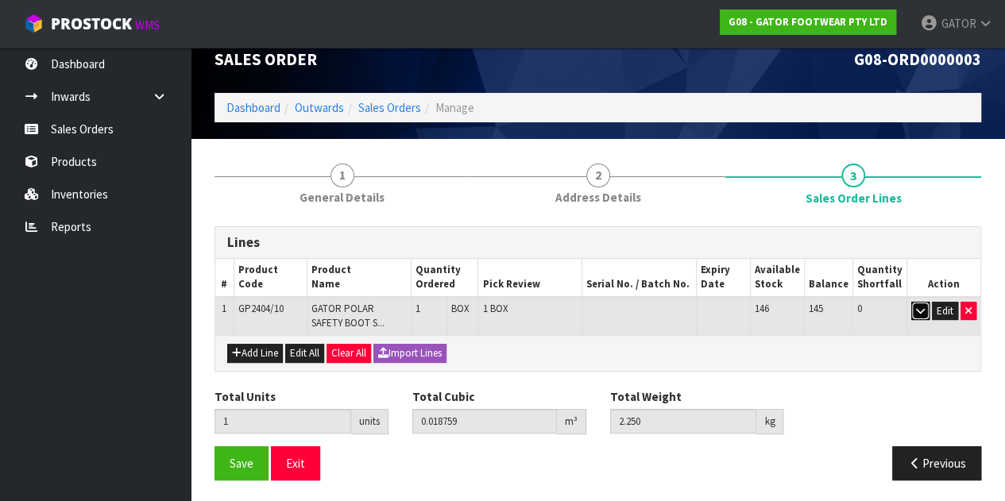
click at [927, 310] on button "button" at bounding box center [920, 311] width 18 height 19
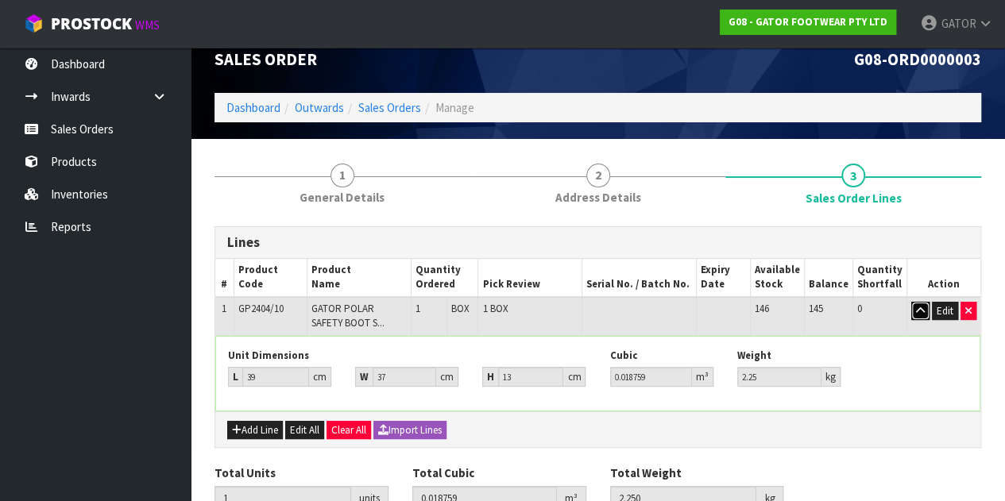
click at [927, 310] on button "button" at bounding box center [920, 311] width 18 height 19
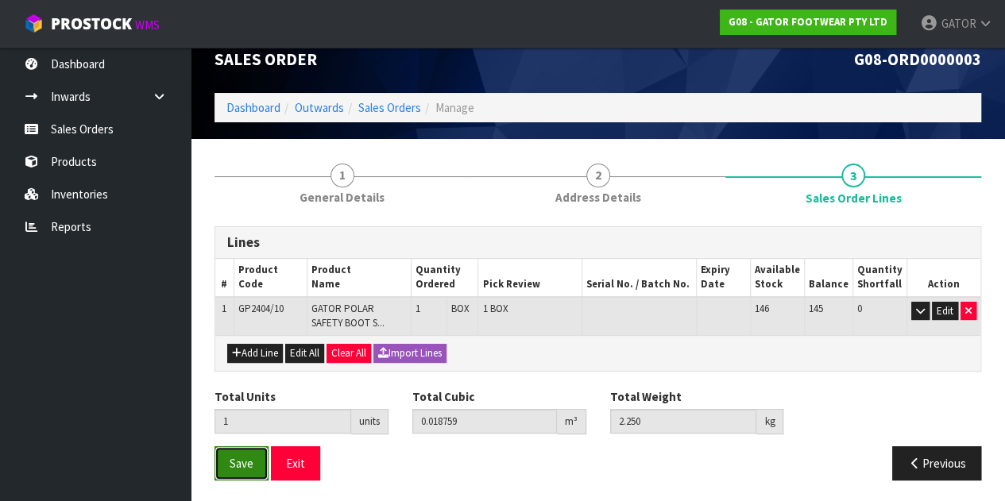
click at [240, 458] on span "Save" at bounding box center [241, 463] width 24 height 15
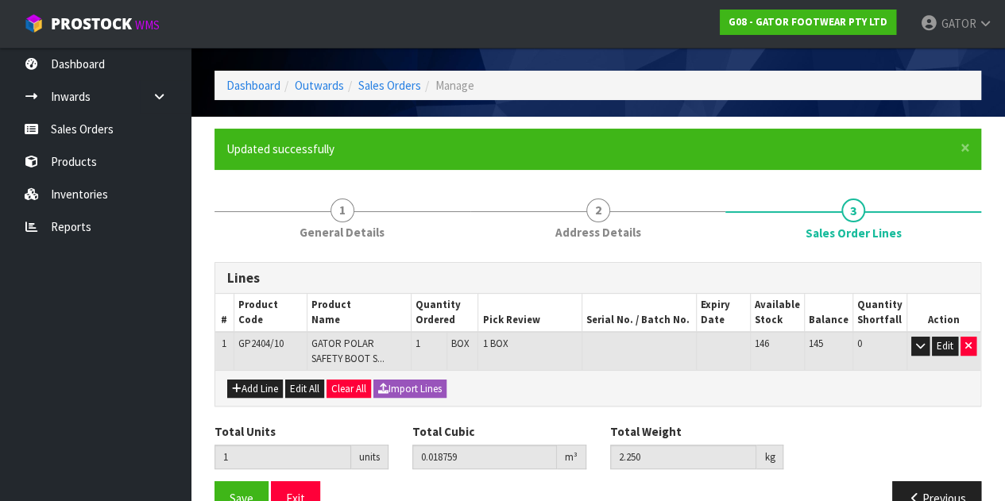
scroll to position [79, 0]
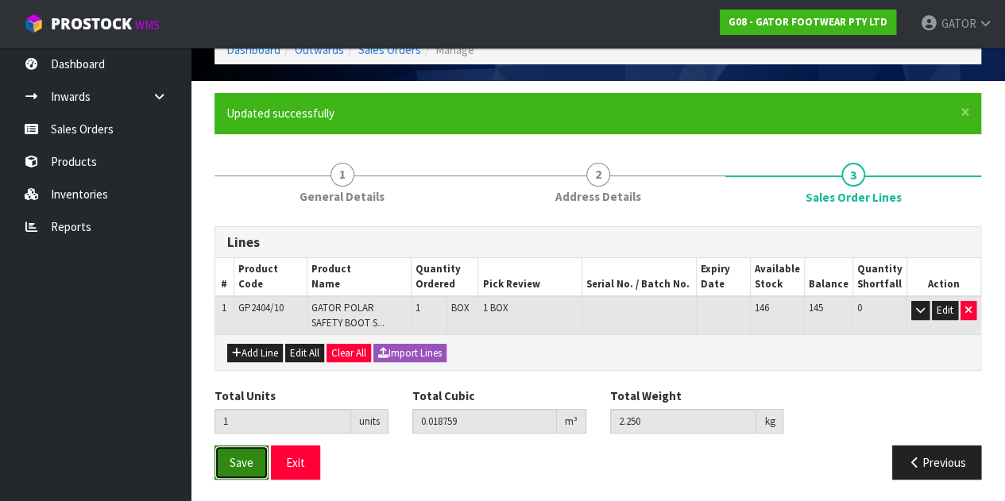
click at [238, 463] on span "Save" at bounding box center [241, 462] width 24 height 15
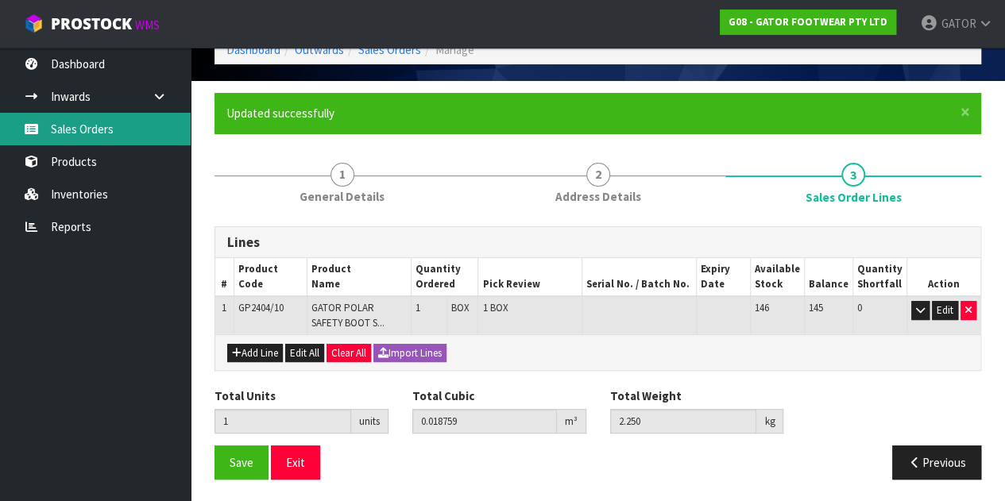
scroll to position [0, 0]
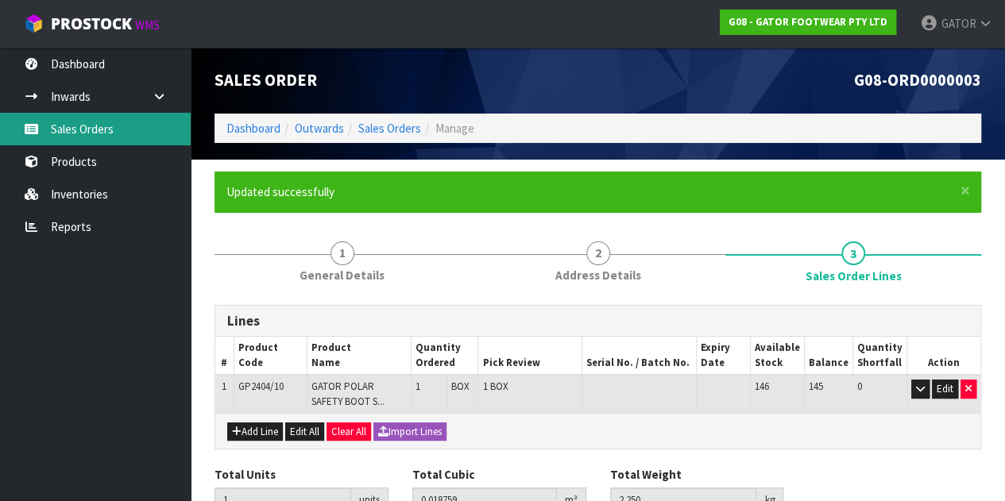
click at [73, 131] on link "Sales Orders" at bounding box center [95, 129] width 191 height 33
